Goal: Task Accomplishment & Management: Complete application form

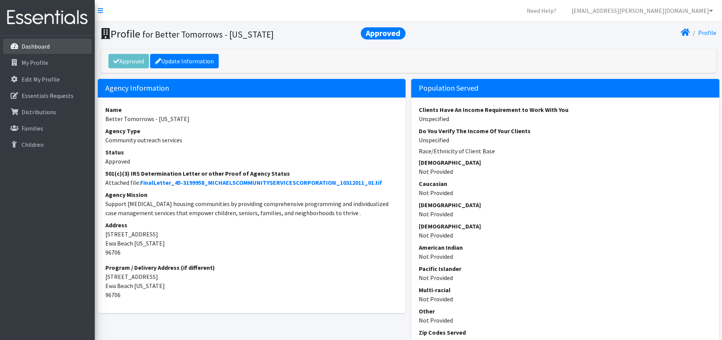
click at [39, 50] on link "Dashboard" at bounding box center [47, 46] width 89 height 15
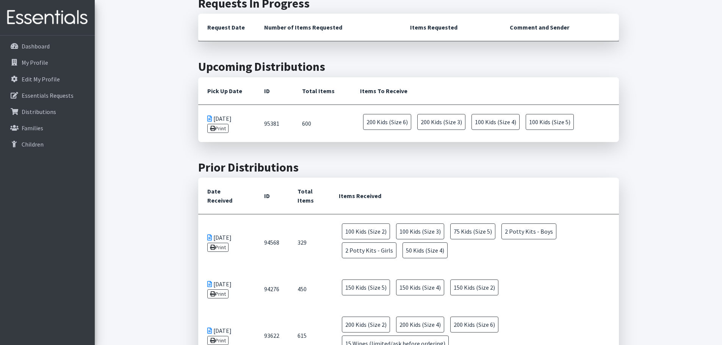
scroll to position [190, 0]
click at [217, 130] on link "Print" at bounding box center [218, 128] width 22 height 9
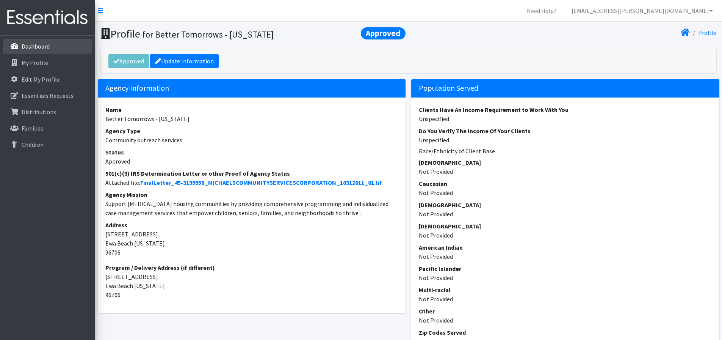
click at [35, 44] on p "Dashboard" at bounding box center [36, 46] width 28 height 8
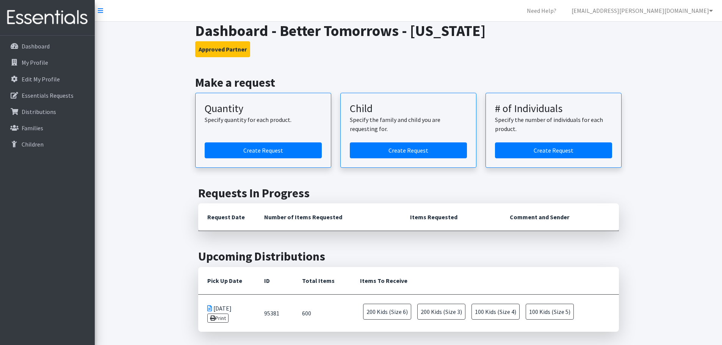
scroll to position [76, 0]
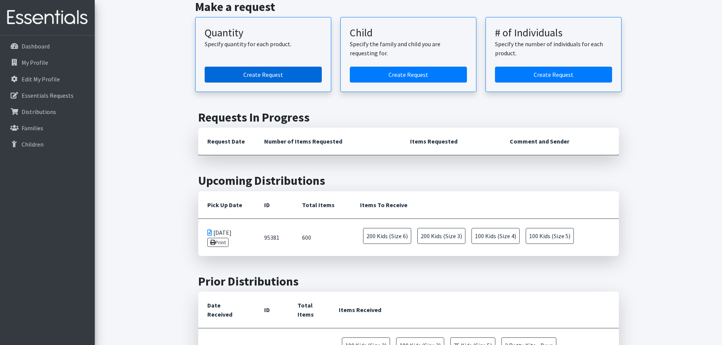
click at [267, 78] on link "Create Request" at bounding box center [263, 75] width 117 height 16
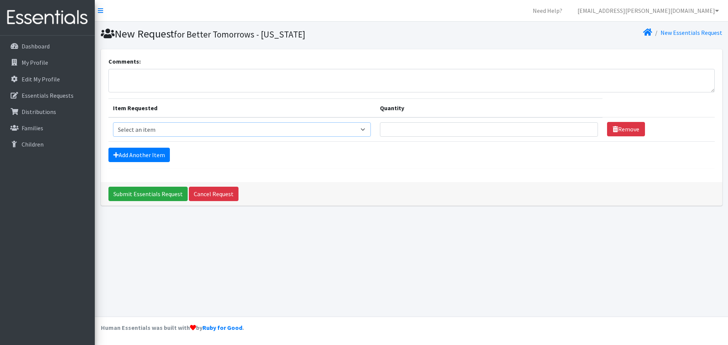
click at [362, 132] on select "Select an item Kids (Newborn) Kids (Preemie)** Limited Kids (Size 1) Kids (Size…" at bounding box center [242, 129] width 258 height 14
select select "1824"
click at [113, 122] on select "Select an item Kids (Newborn) Kids (Preemie)** Limited Kids (Size 1) Kids (Size…" at bounding box center [242, 129] width 258 height 14
click at [403, 130] on input "Quantity" at bounding box center [489, 129] width 218 height 14
click at [585, 128] on input "1" at bounding box center [489, 129] width 218 height 14
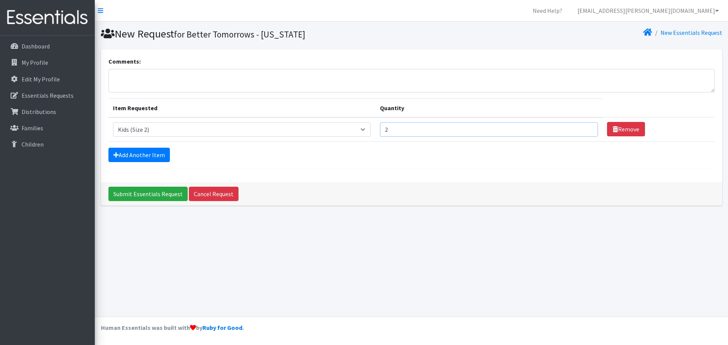
click at [585, 128] on input "2" at bounding box center [489, 129] width 218 height 14
click at [585, 128] on input "3" at bounding box center [489, 129] width 218 height 14
type input "4"
click at [585, 128] on input "4" at bounding box center [489, 129] width 218 height 14
click at [160, 157] on link "Add Another Item" at bounding box center [138, 155] width 61 height 14
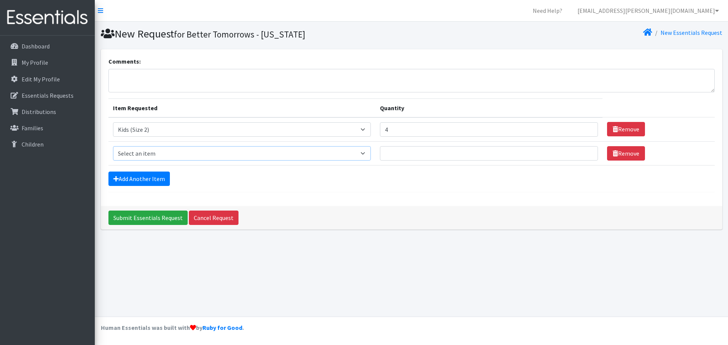
click at [354, 154] on select "Select an item Kids (Newborn) Kids (Preemie)** Limited Kids (Size 1) Kids (Size…" at bounding box center [242, 153] width 258 height 14
select select "1825"
click at [113, 146] on select "Select an item Kids (Newborn) Kids (Preemie)** Limited Kids (Size 1) Kids (Size…" at bounding box center [242, 153] width 258 height 14
click at [581, 151] on input "Quantity" at bounding box center [489, 153] width 218 height 14
click at [585, 151] on input "1" at bounding box center [489, 153] width 218 height 14
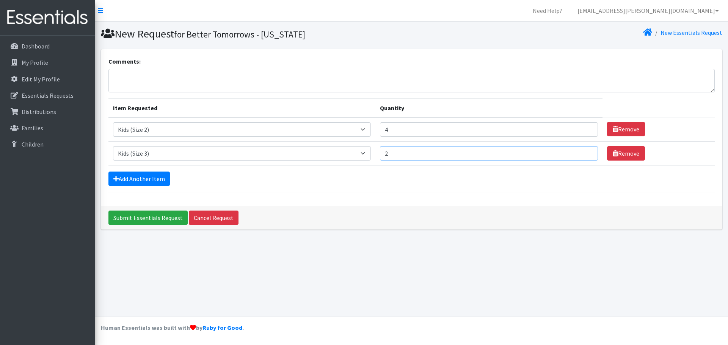
click at [585, 151] on input "2" at bounding box center [489, 153] width 218 height 14
click at [585, 151] on input "3" at bounding box center [489, 153] width 218 height 14
type input "4"
click at [585, 151] on input "4" at bounding box center [489, 153] width 218 height 14
click at [163, 177] on link "Add Another Item" at bounding box center [138, 179] width 61 height 14
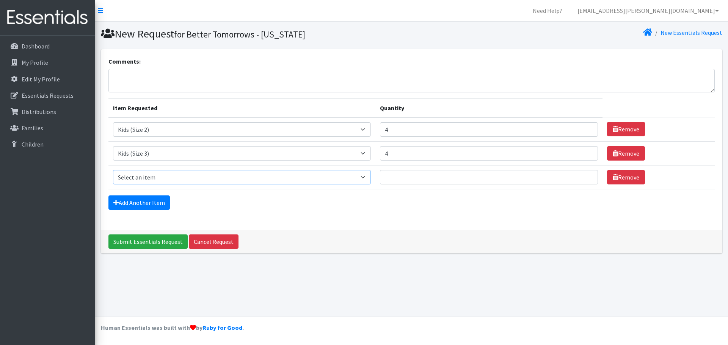
click at [367, 178] on select "Select an item Kids (Newborn) Kids (Preemie)** Limited Kids (Size 1) Kids (Size…" at bounding box center [242, 177] width 258 height 14
select select "1828"
click at [113, 170] on select "Select an item Kids (Newborn) Kids (Preemie)** Limited Kids (Size 1) Kids (Size…" at bounding box center [242, 177] width 258 height 14
click at [585, 176] on input "1" at bounding box center [489, 177] width 218 height 14
click at [585, 176] on input "2" at bounding box center [489, 177] width 218 height 14
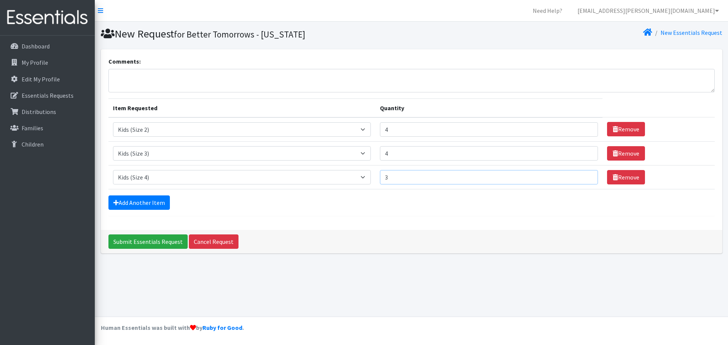
click at [585, 176] on input "3" at bounding box center [489, 177] width 218 height 14
type input "4"
click at [585, 176] on input "4" at bounding box center [489, 177] width 218 height 14
drag, startPoint x: 366, startPoint y: 176, endPoint x: 359, endPoint y: 180, distance: 7.0
click at [366, 176] on select "Select an item Kids (Newborn) Kids (Preemie)** Limited Kids (Size 1) Kids (Size…" at bounding box center [242, 177] width 258 height 14
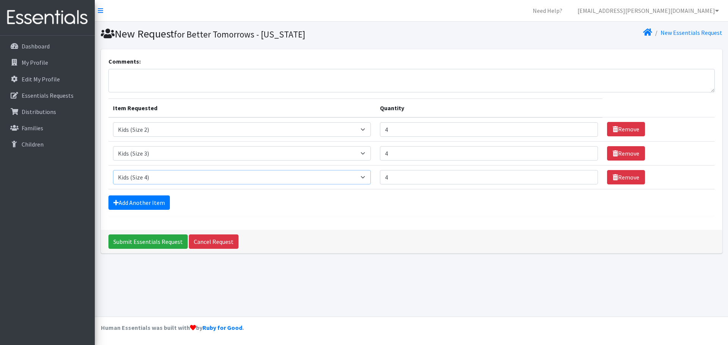
select select "1832"
click at [113, 170] on select "Select an item Kids (Newborn) Kids (Preemie)** Limited Kids (Size 1) Kids (Size…" at bounding box center [242, 177] width 258 height 14
click at [585, 176] on input "5" at bounding box center [489, 177] width 218 height 14
click at [585, 176] on input "6" at bounding box center [489, 177] width 218 height 14
click at [583, 181] on input "5" at bounding box center [489, 177] width 218 height 14
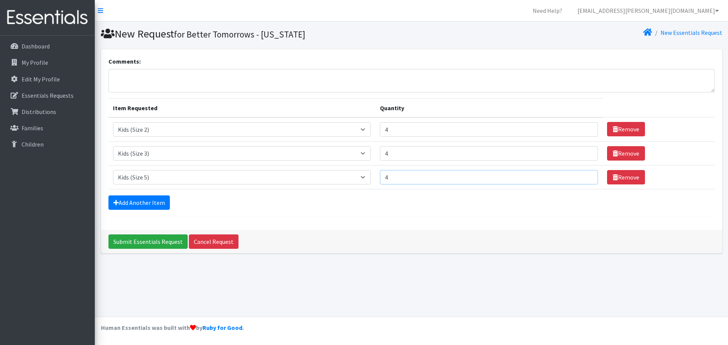
type input "4"
click at [585, 181] on input "4" at bounding box center [489, 177] width 218 height 14
click at [585, 150] on input "5" at bounding box center [489, 153] width 218 height 14
type input "6"
click at [585, 150] on input "6" at bounding box center [489, 153] width 218 height 14
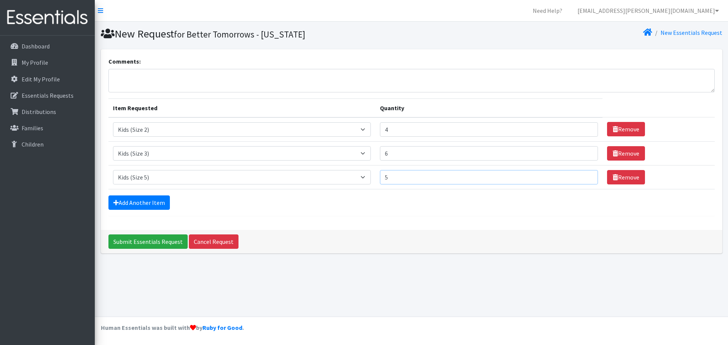
click at [584, 176] on input "5" at bounding box center [489, 177] width 218 height 14
type input "6"
click at [584, 176] on input "6" at bounding box center [489, 177] width 218 height 14
click at [141, 203] on link "Add Another Item" at bounding box center [138, 203] width 61 height 14
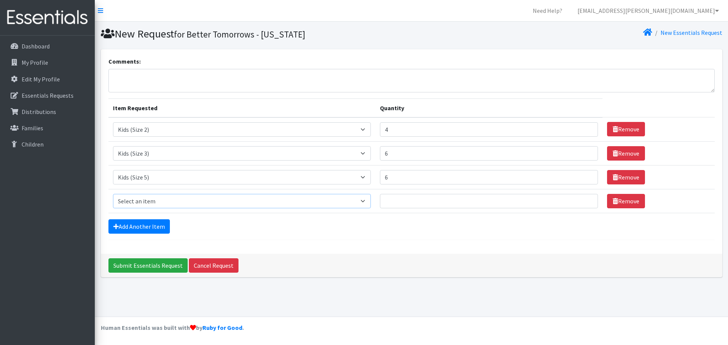
click at [367, 200] on select "Select an item Kids (Newborn) Kids (Preemie)** Limited Kids (Size 1) Kids (Size…" at bounding box center [242, 201] width 258 height 14
select select "1834"
click at [113, 194] on select "Select an item Kids (Newborn) Kids (Preemie)** Limited Kids (Size 1) Kids (Size…" at bounding box center [242, 201] width 258 height 14
click at [585, 199] on input "1" at bounding box center [489, 201] width 218 height 14
click at [585, 199] on input "2" at bounding box center [489, 201] width 218 height 14
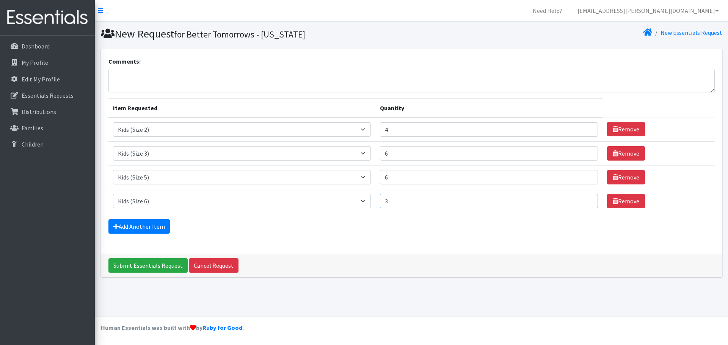
click at [585, 199] on input "3" at bounding box center [489, 201] width 218 height 14
click at [585, 199] on input "4" at bounding box center [489, 201] width 218 height 14
click at [585, 199] on input "5" at bounding box center [489, 201] width 218 height 14
type input "6"
click at [585, 199] on input "6" at bounding box center [489, 201] width 218 height 14
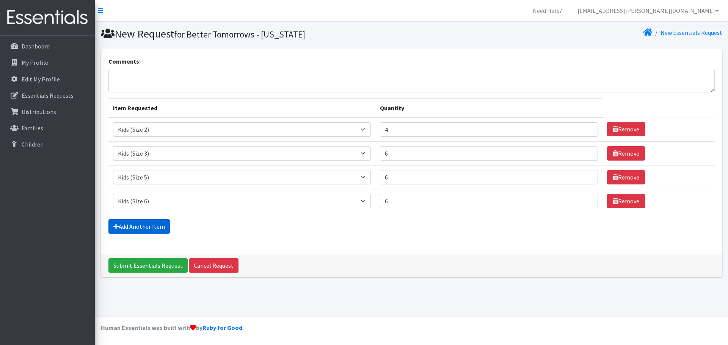
click at [124, 223] on link "Add Another Item" at bounding box center [138, 227] width 61 height 14
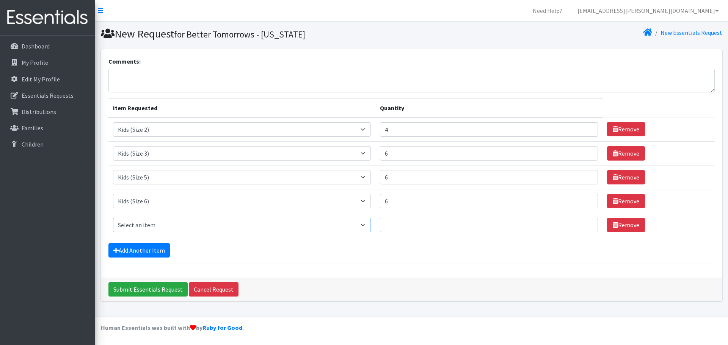
click at [366, 224] on select "Select an item Kids (Newborn) Kids (Preemie)** Limited Kids (Size 1) Kids (Size…" at bounding box center [242, 225] width 258 height 14
select select "1833"
click at [113, 218] on select "Select an item Kids (Newborn) Kids (Preemie)** Limited Kids (Size 1) Kids (Size…" at bounding box center [242, 225] width 258 height 14
click at [144, 254] on link "Add Another Item" at bounding box center [138, 250] width 61 height 14
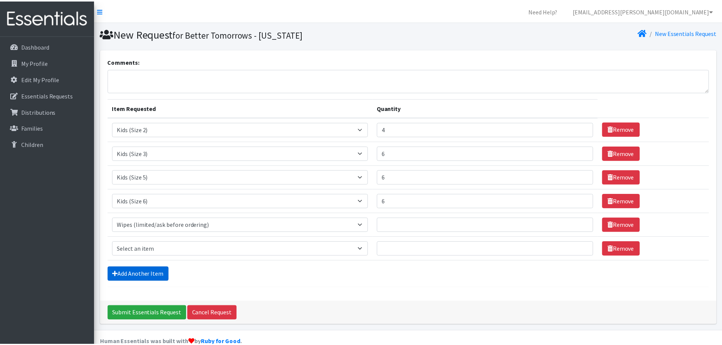
scroll to position [14, 0]
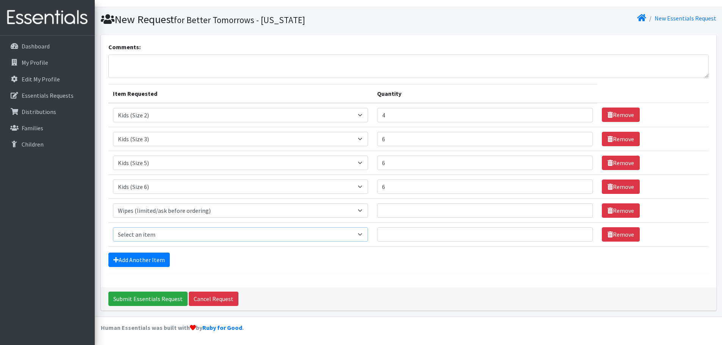
click at [340, 232] on select "Select an item Kids (Newborn) Kids (Preemie)** Limited Kids (Size 1) Kids (Size…" at bounding box center [240, 234] width 255 height 14
select select "11999"
click at [113, 227] on select "Select an item Kids (Newborn) Kids (Preemie)** Limited Kids (Size 1) Kids (Size…" at bounding box center [240, 234] width 255 height 14
click at [418, 231] on input "Quantity" at bounding box center [485, 234] width 216 height 14
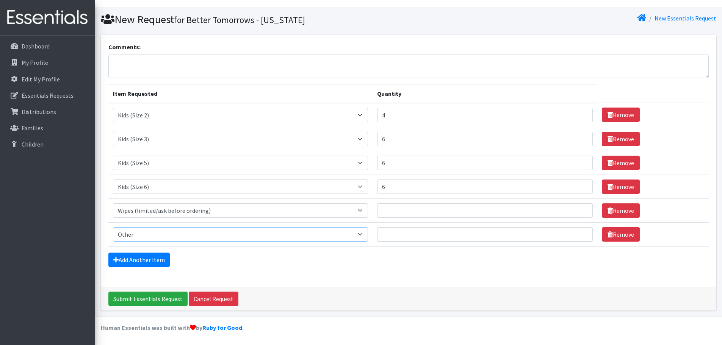
click at [348, 237] on select "Select an item Kids (Newborn) Kids (Preemie)** Limited Kids (Size 1) Kids (Size…" at bounding box center [240, 234] width 255 height 14
click at [312, 264] on div "Add Another Item" at bounding box center [408, 260] width 601 height 14
click at [320, 237] on select "Select an item Kids (Newborn) Kids (Preemie)** Limited Kids (Size 1) Kids (Size…" at bounding box center [240, 234] width 255 height 14
click at [260, 69] on textarea "Comments:" at bounding box center [408, 67] width 601 height 24
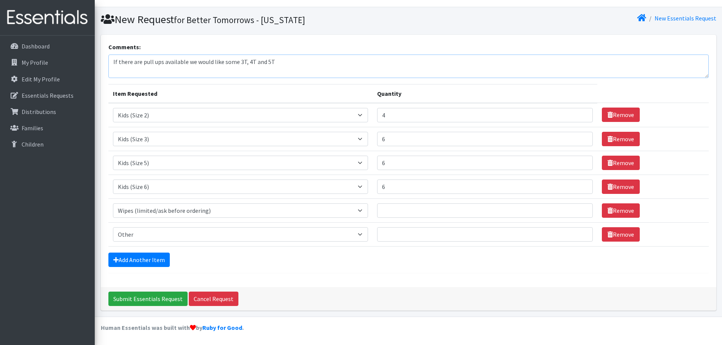
type textarea "If there are pull ups available we would like some 3T, 4T and 5T"
click at [552, 211] on input "Quantity" at bounding box center [485, 211] width 216 height 14
click at [580, 208] on input "1" at bounding box center [485, 211] width 216 height 14
click at [580, 208] on input "2" at bounding box center [485, 211] width 216 height 14
click at [580, 208] on input "3" at bounding box center [485, 211] width 216 height 14
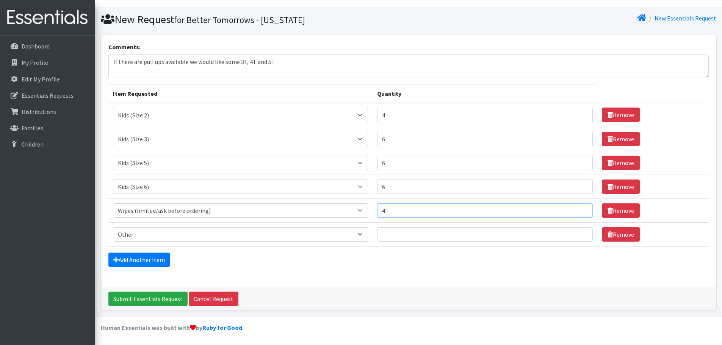
click at [580, 208] on input "4" at bounding box center [485, 211] width 216 height 14
click at [580, 208] on input "5" at bounding box center [485, 211] width 216 height 14
click at [580, 208] on input "6" at bounding box center [485, 211] width 216 height 14
click at [580, 208] on input "7" at bounding box center [485, 211] width 216 height 14
click at [580, 208] on input "8" at bounding box center [485, 211] width 216 height 14
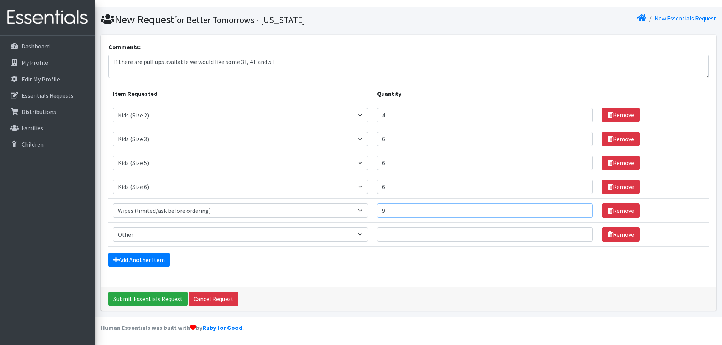
click at [580, 208] on input "9" at bounding box center [485, 211] width 216 height 14
click at [580, 208] on input "10" at bounding box center [485, 211] width 216 height 14
click at [580, 208] on input "11" at bounding box center [485, 211] width 216 height 14
type input "12"
click at [580, 208] on input "12" at bounding box center [485, 211] width 216 height 14
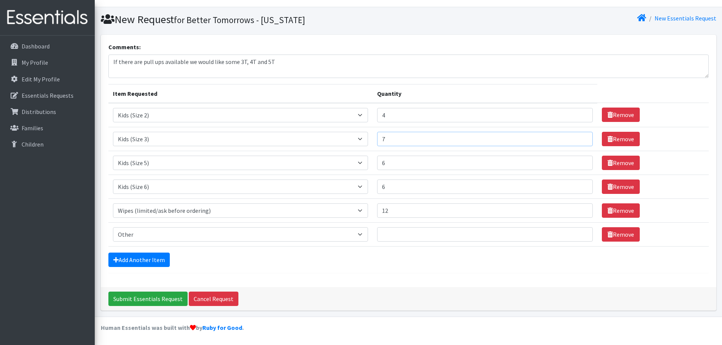
click at [580, 136] on input "7" at bounding box center [485, 139] width 216 height 14
type input "8"
click at [580, 136] on input "8" at bounding box center [485, 139] width 216 height 14
click at [578, 161] on input "7" at bounding box center [485, 163] width 216 height 14
type input "8"
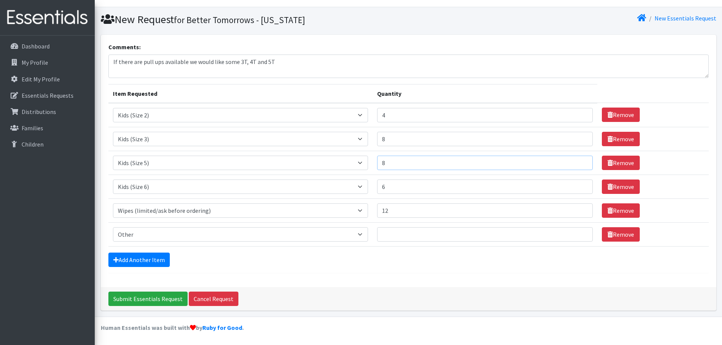
click at [578, 161] on input "8" at bounding box center [485, 163] width 216 height 14
click at [580, 184] on input "7" at bounding box center [485, 187] width 216 height 14
type input "8"
click at [580, 184] on input "8" at bounding box center [485, 187] width 216 height 14
click at [618, 234] on link "Remove" at bounding box center [621, 234] width 38 height 14
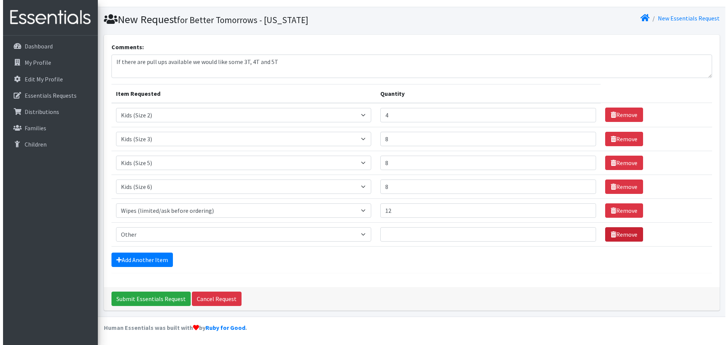
scroll to position [0, 0]
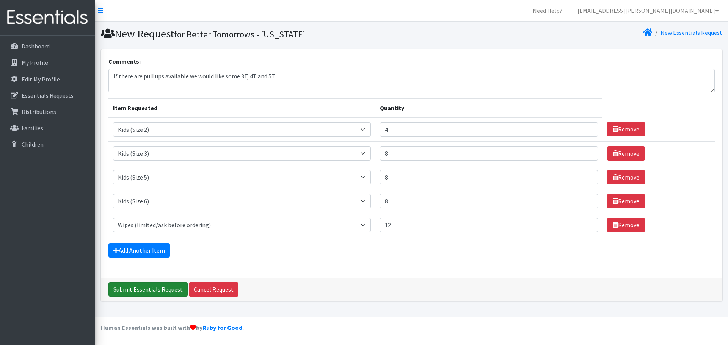
click at [173, 290] on input "Submit Essentials Request" at bounding box center [147, 289] width 79 height 14
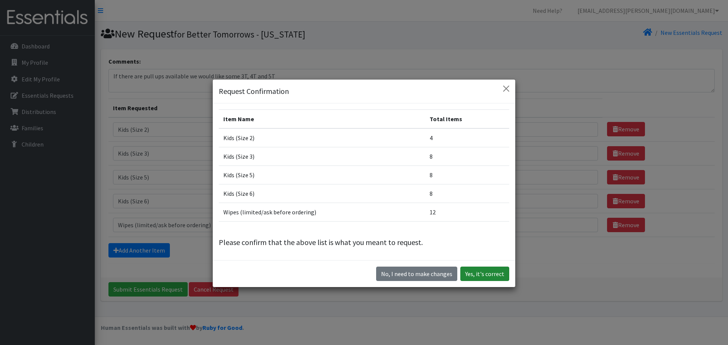
click at [486, 272] on button "Yes, it's correct" at bounding box center [484, 274] width 49 height 14
